Goal: Check status: Check status

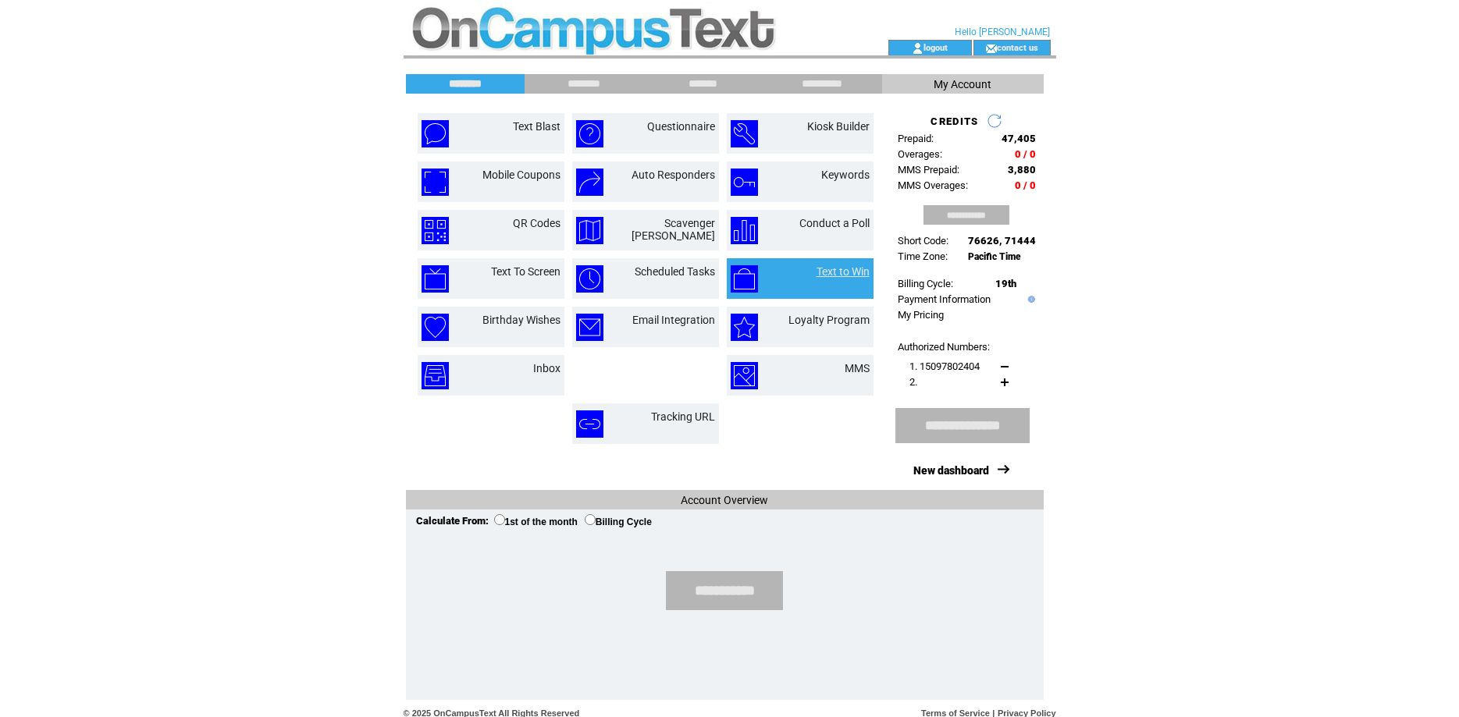
click at [821, 272] on link "Text to Win" at bounding box center [842, 271] width 53 height 12
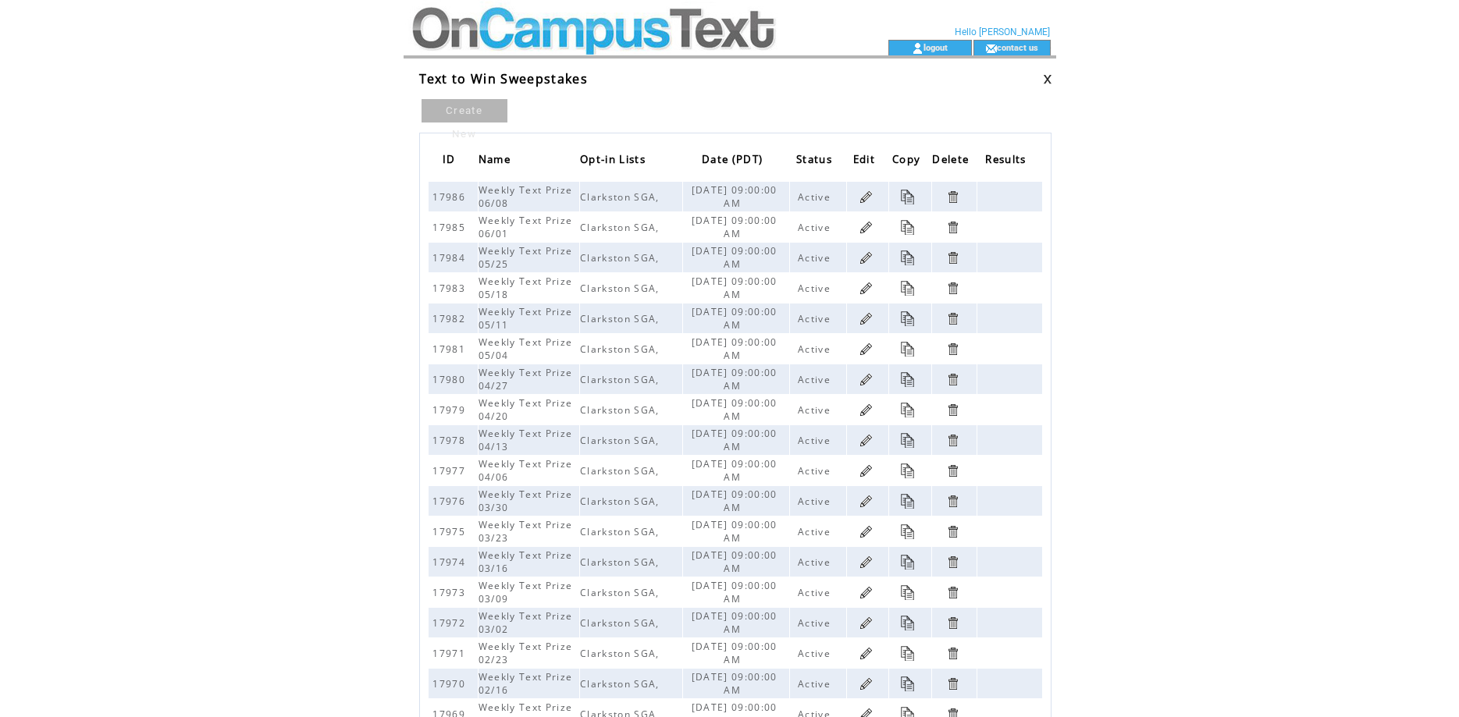
scroll to position [137, 0]
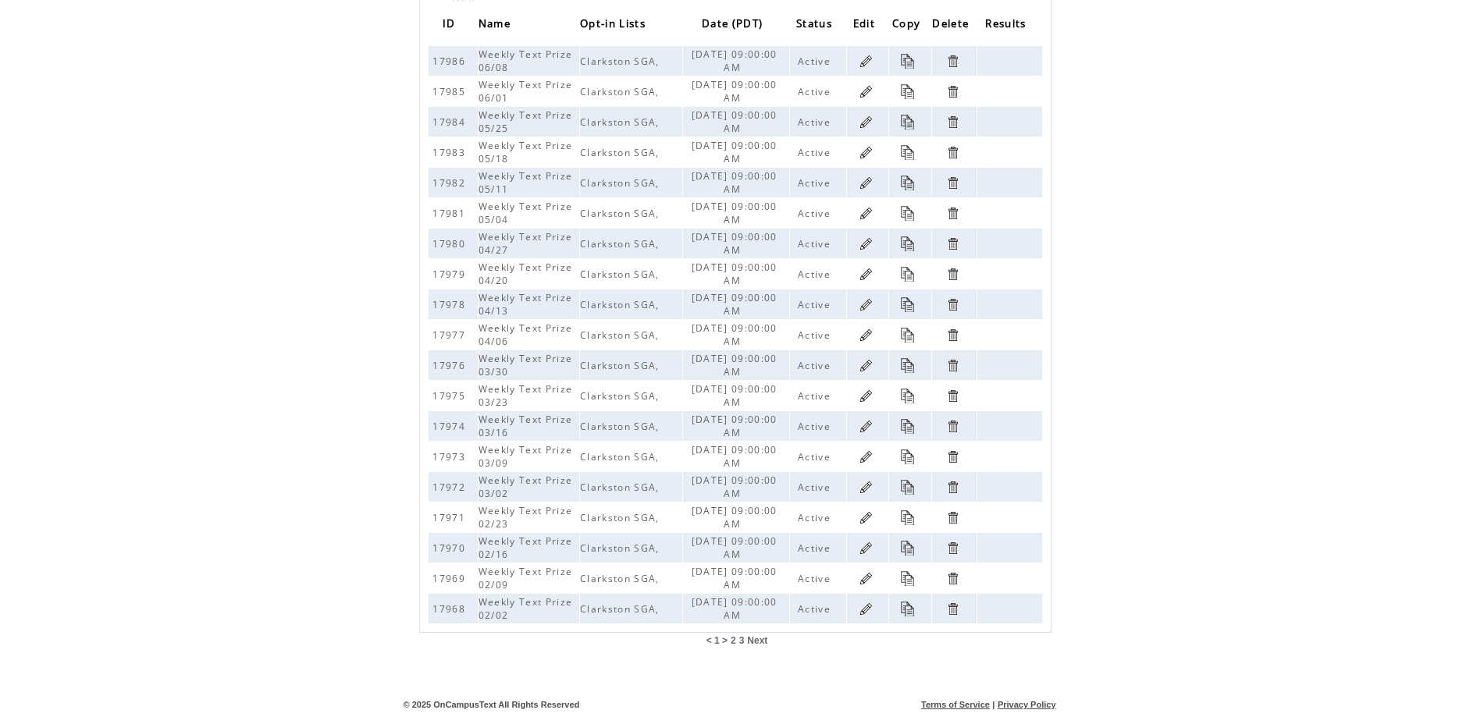
click at [757, 639] on span "Next" at bounding box center [757, 640] width 20 height 11
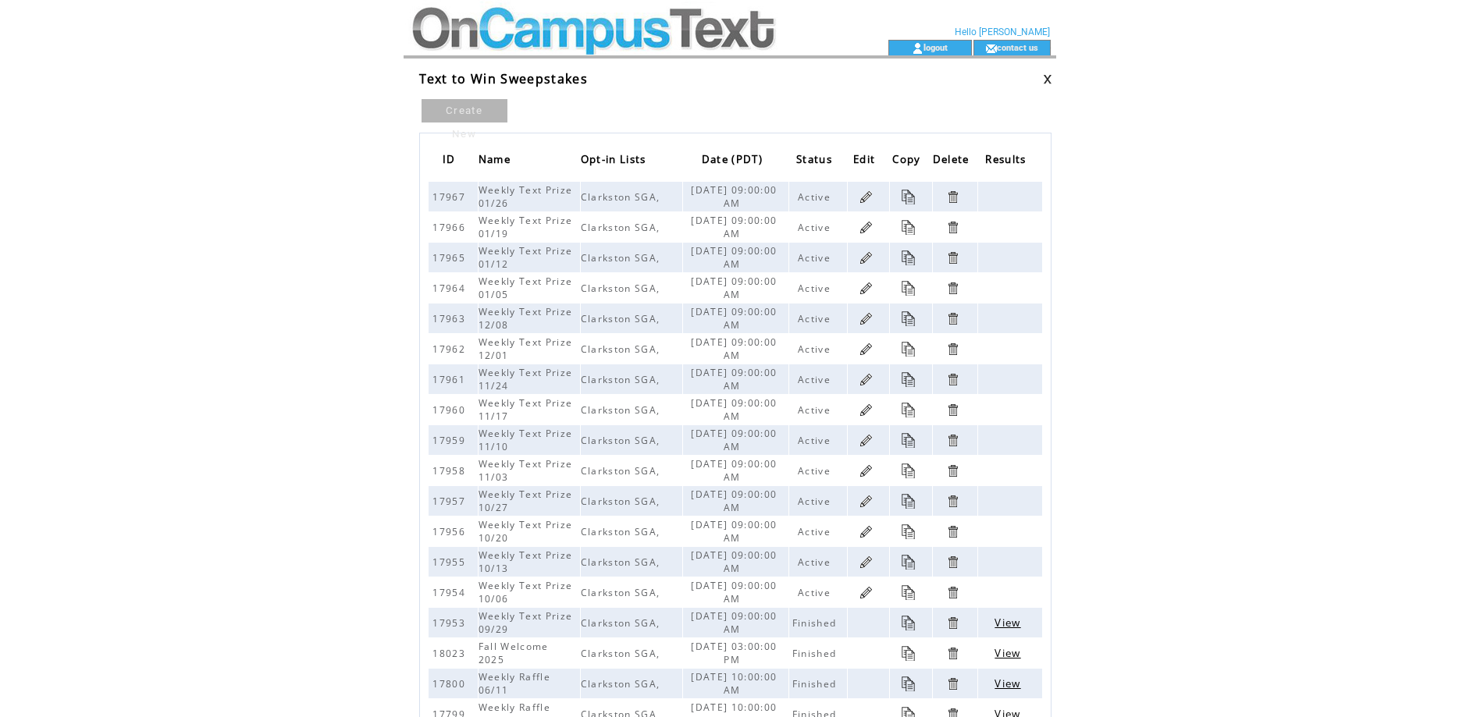
scroll to position [137, 0]
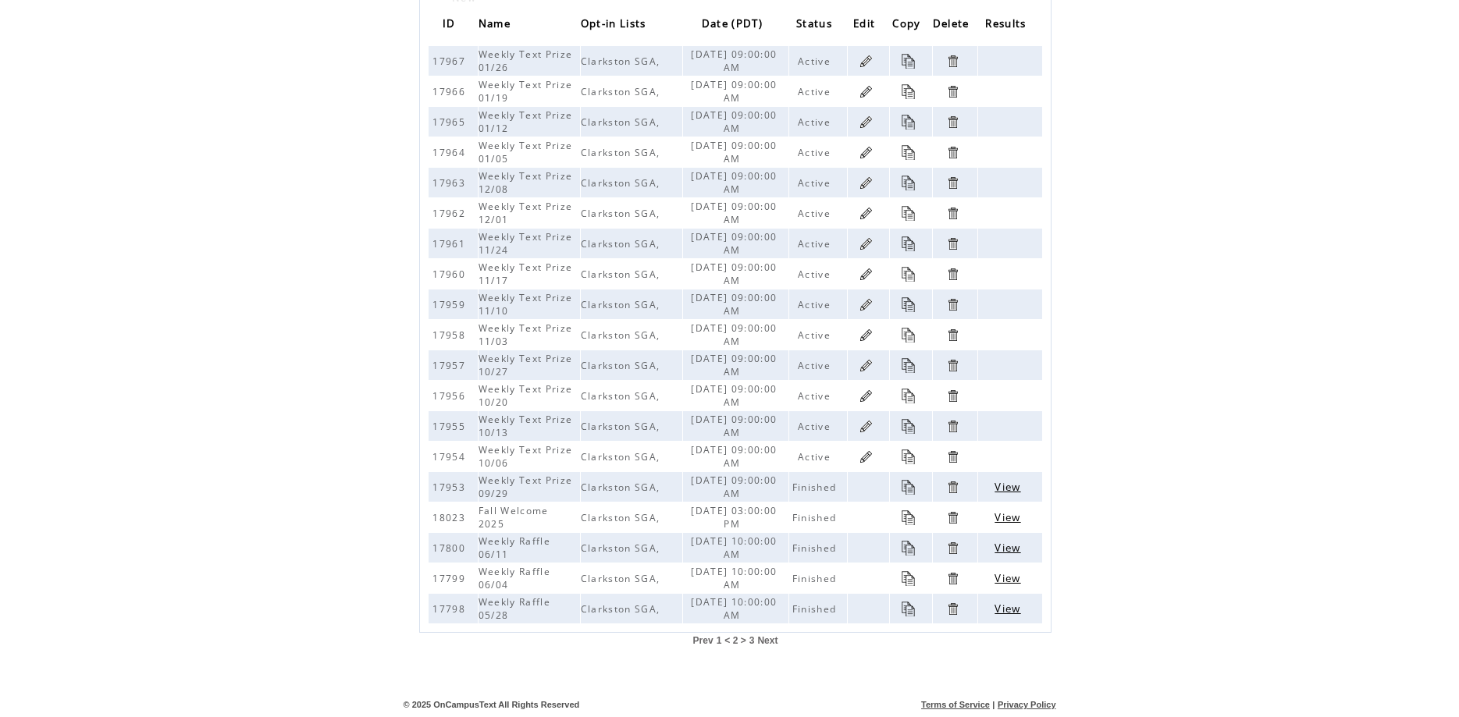
click at [999, 515] on span "View" at bounding box center [1007, 517] width 26 height 14
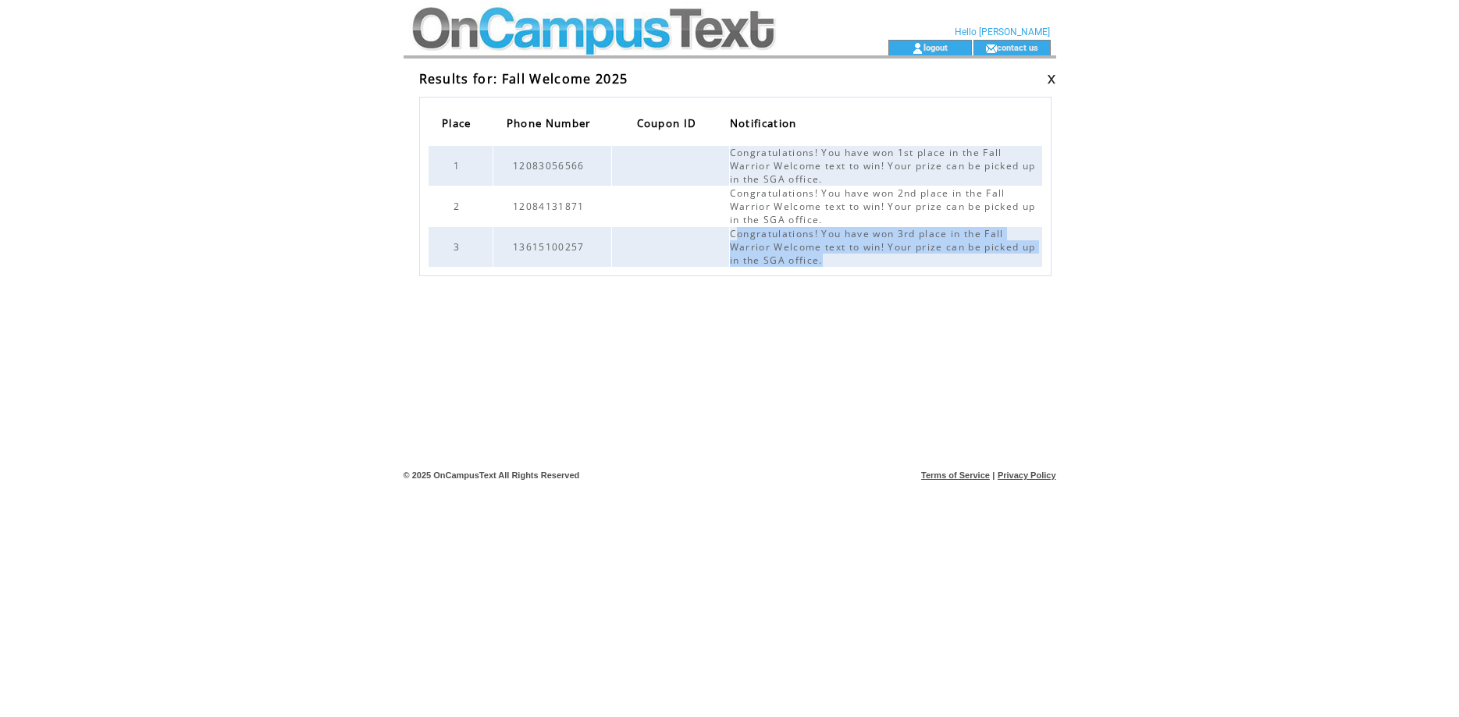
drag, startPoint x: 733, startPoint y: 232, endPoint x: 841, endPoint y: 258, distance: 111.5
click at [842, 258] on span "Congratulations! You have won 3rd place in the Fall Warrior Welcome text to win…" at bounding box center [883, 247] width 306 height 40
click at [742, 235] on span "Congratulations! You have won 3rd place in the Fall Warrior Welcome text to win…" at bounding box center [883, 247] width 306 height 40
drag, startPoint x: 731, startPoint y: 233, endPoint x: 880, endPoint y: 262, distance: 152.6
click at [880, 262] on td "Congratulations! You have won 3rd place in the Fall Warrior Welcome text to win…" at bounding box center [886, 247] width 312 height 40
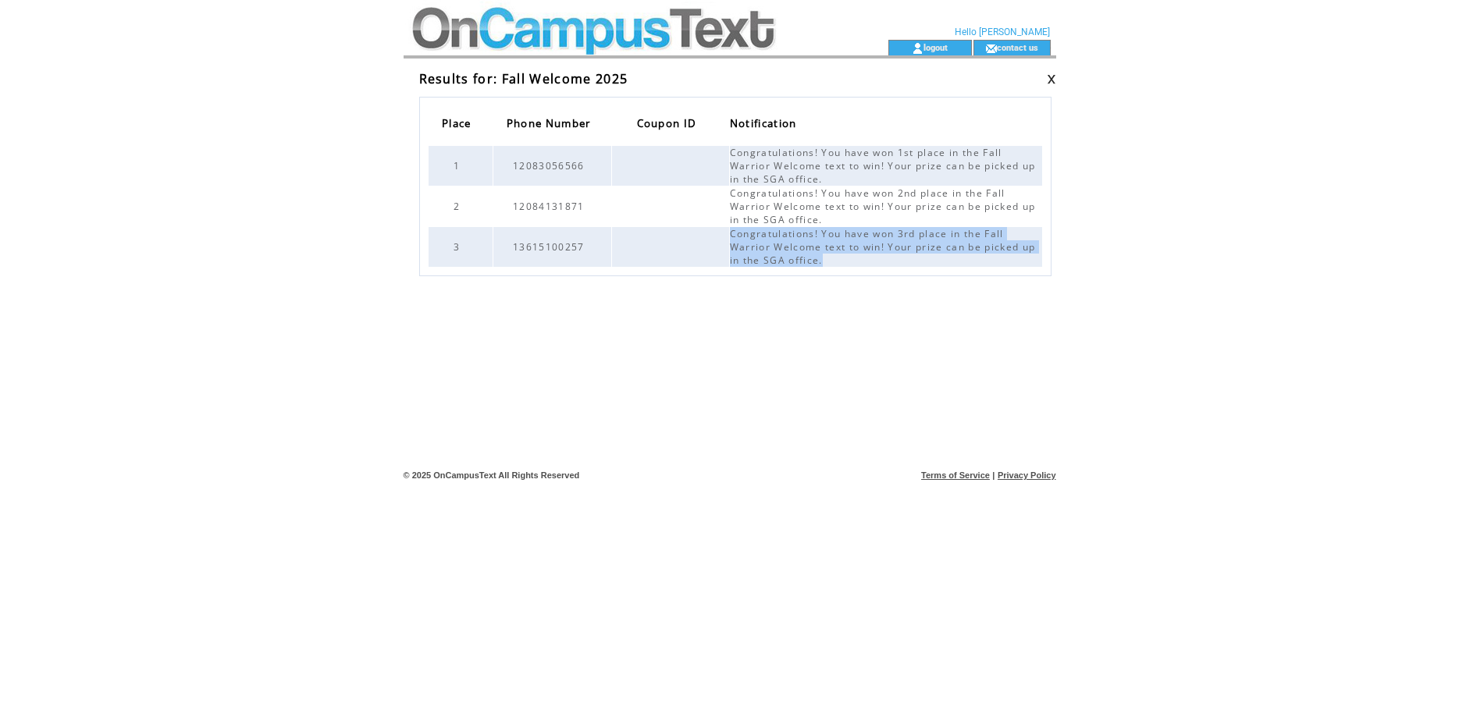
copy span "Congratulations! You have won 3rd place in the Fall Warrior Welcome text to win…"
